Goal: Information Seeking & Learning: Learn about a topic

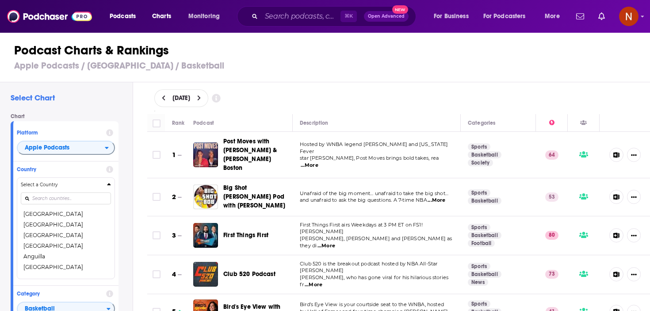
click at [67, 202] on input "Countries" at bounding box center [66, 198] width 90 height 12
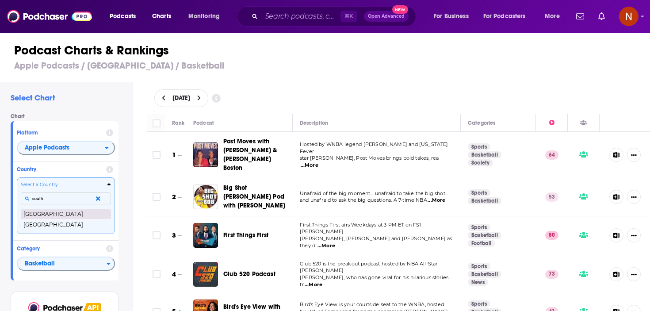
type input "south"
click at [79, 215] on button "[GEOGRAPHIC_DATA]" at bounding box center [66, 214] width 90 height 11
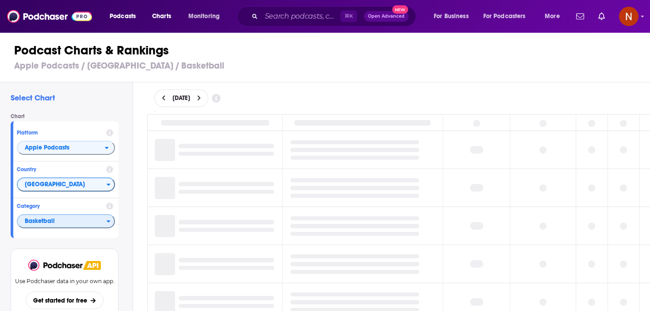
click at [69, 224] on span "Basketball" at bounding box center [62, 221] width 89 height 15
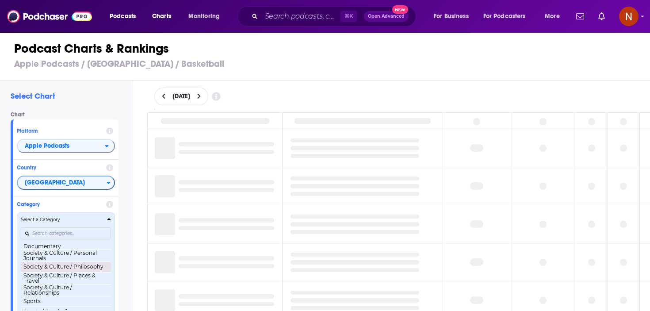
scroll to position [903, 0]
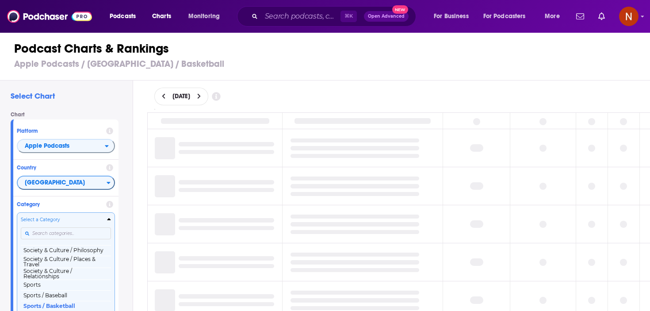
click at [68, 232] on input "Categories" at bounding box center [66, 233] width 90 height 12
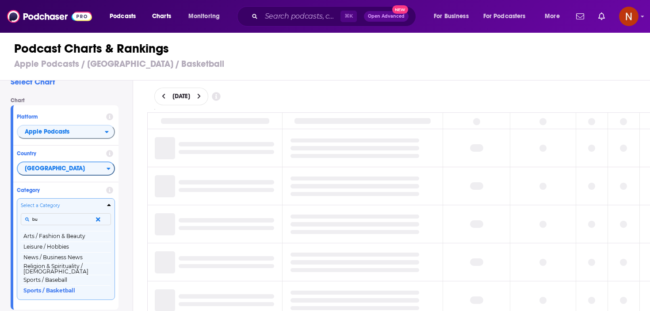
scroll to position [0, 0]
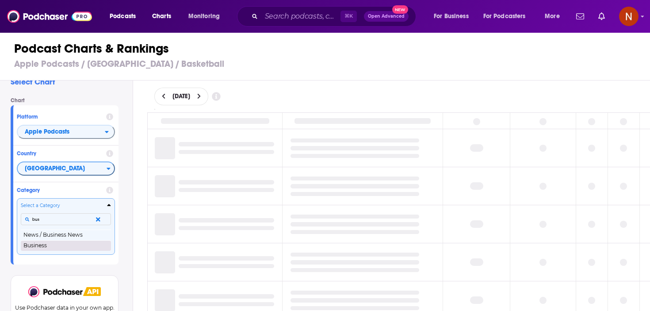
type input "bus"
click at [63, 246] on button "Business" at bounding box center [66, 245] width 90 height 11
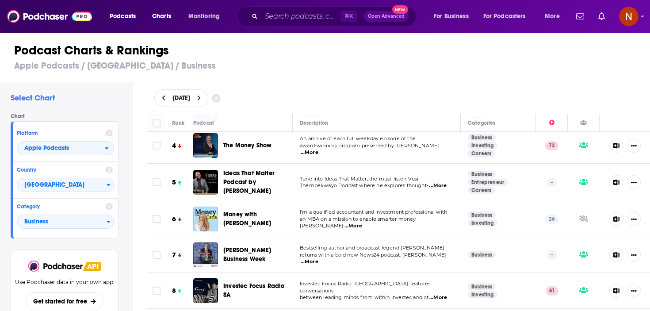
scroll to position [112, 0]
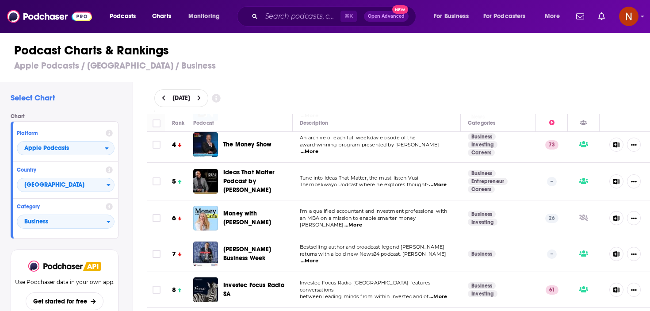
click at [400, 92] on div "[DATE]" at bounding box center [398, 98] width 489 height 18
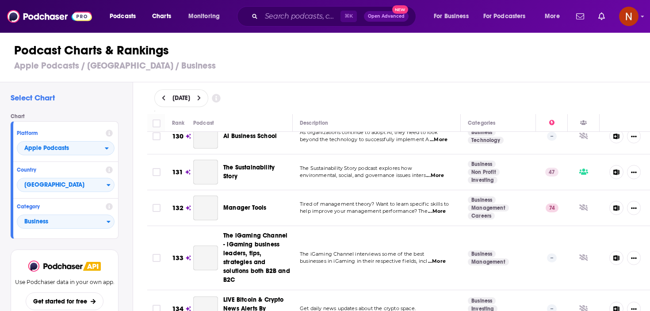
scroll to position [4927, 0]
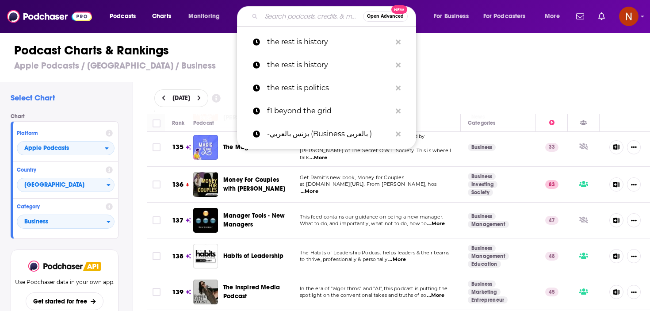
click at [316, 18] on input "Search podcasts, credits, & more..." at bounding box center [312, 16] width 102 height 14
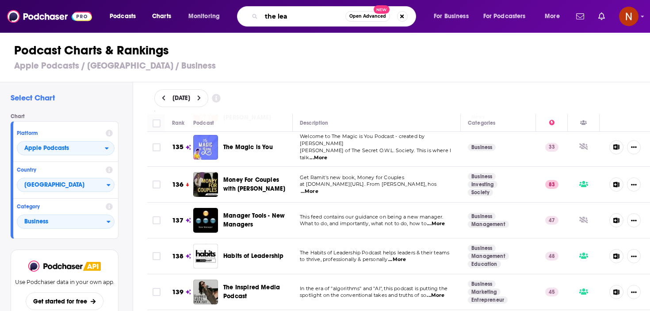
type input "the lead"
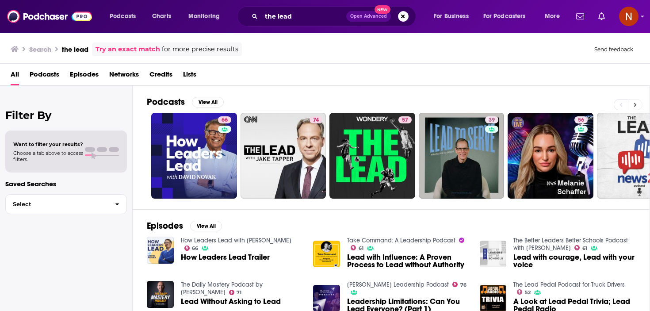
click at [635, 106] on icon at bounding box center [635, 105] width 3 height 4
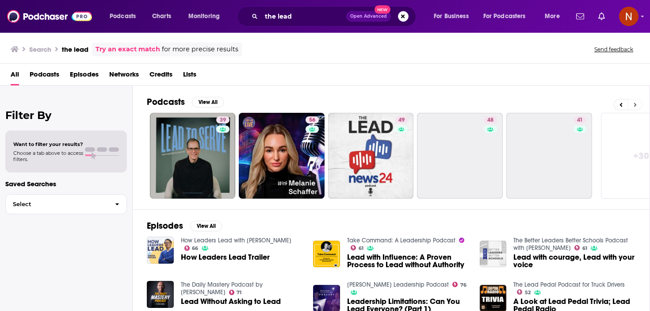
scroll to position [0, 309]
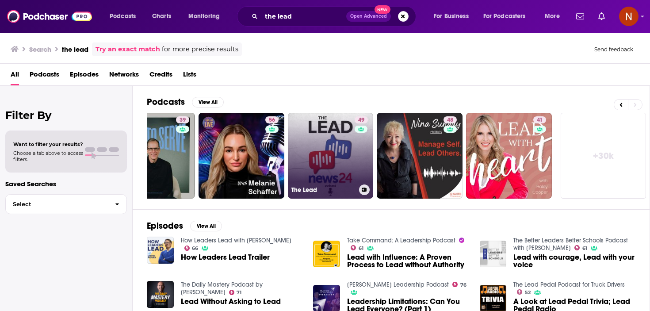
click at [326, 187] on h3 "The Lead" at bounding box center [323, 190] width 64 height 8
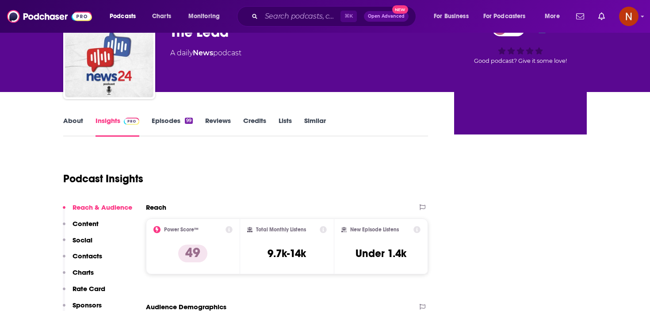
scroll to position [62, 0]
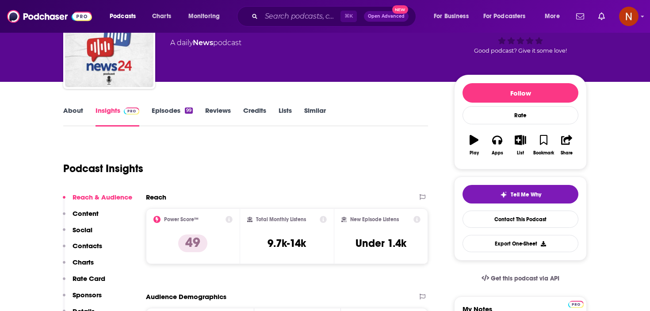
click at [65, 112] on link "About" at bounding box center [73, 116] width 20 height 20
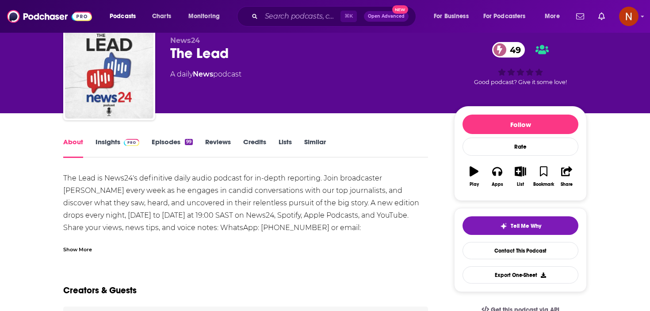
scroll to position [31, 0]
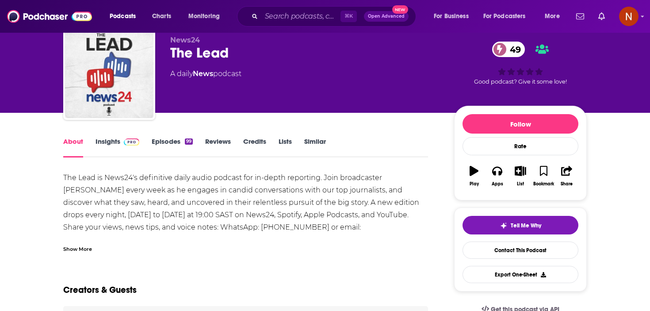
click at [87, 247] on div "Show More" at bounding box center [77, 248] width 29 height 8
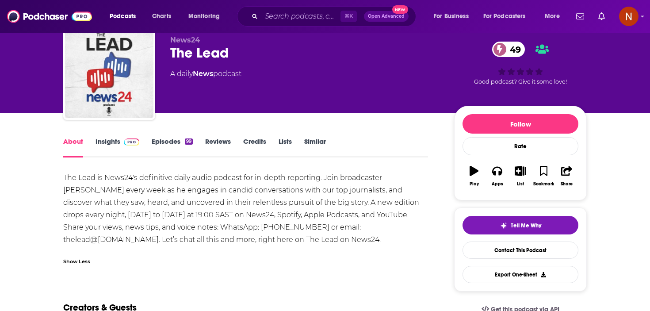
click at [77, 264] on div "Show Less" at bounding box center [76, 260] width 27 height 8
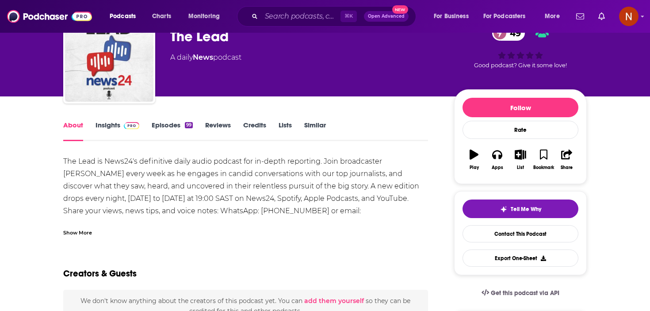
scroll to position [49, 0]
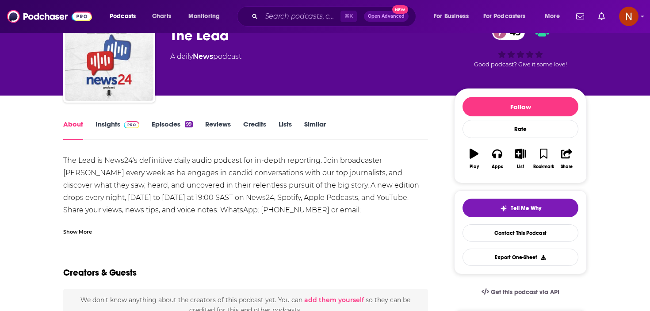
click at [110, 124] on link "Insights" at bounding box center [118, 130] width 44 height 20
